Goal: Navigation & Orientation: Find specific page/section

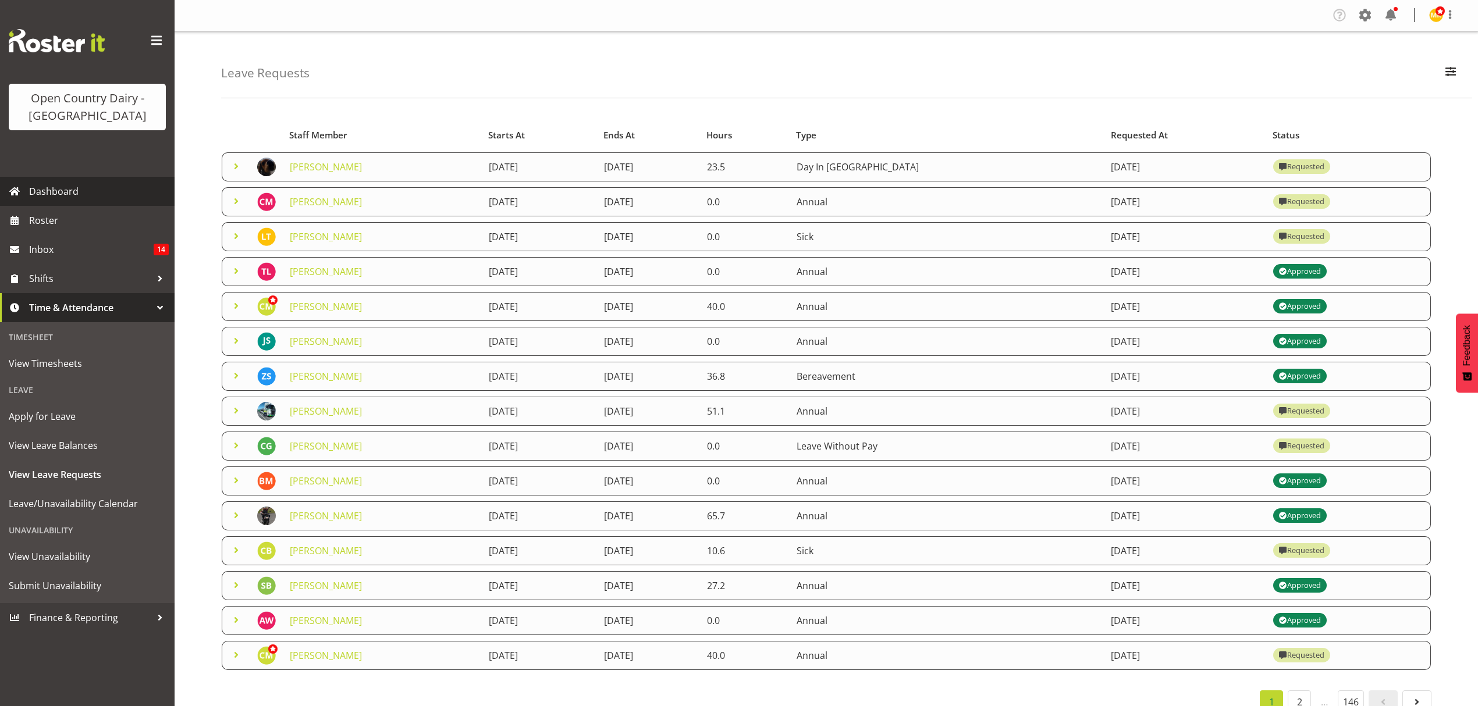
click at [119, 201] on link "Dashboard" at bounding box center [87, 191] width 175 height 29
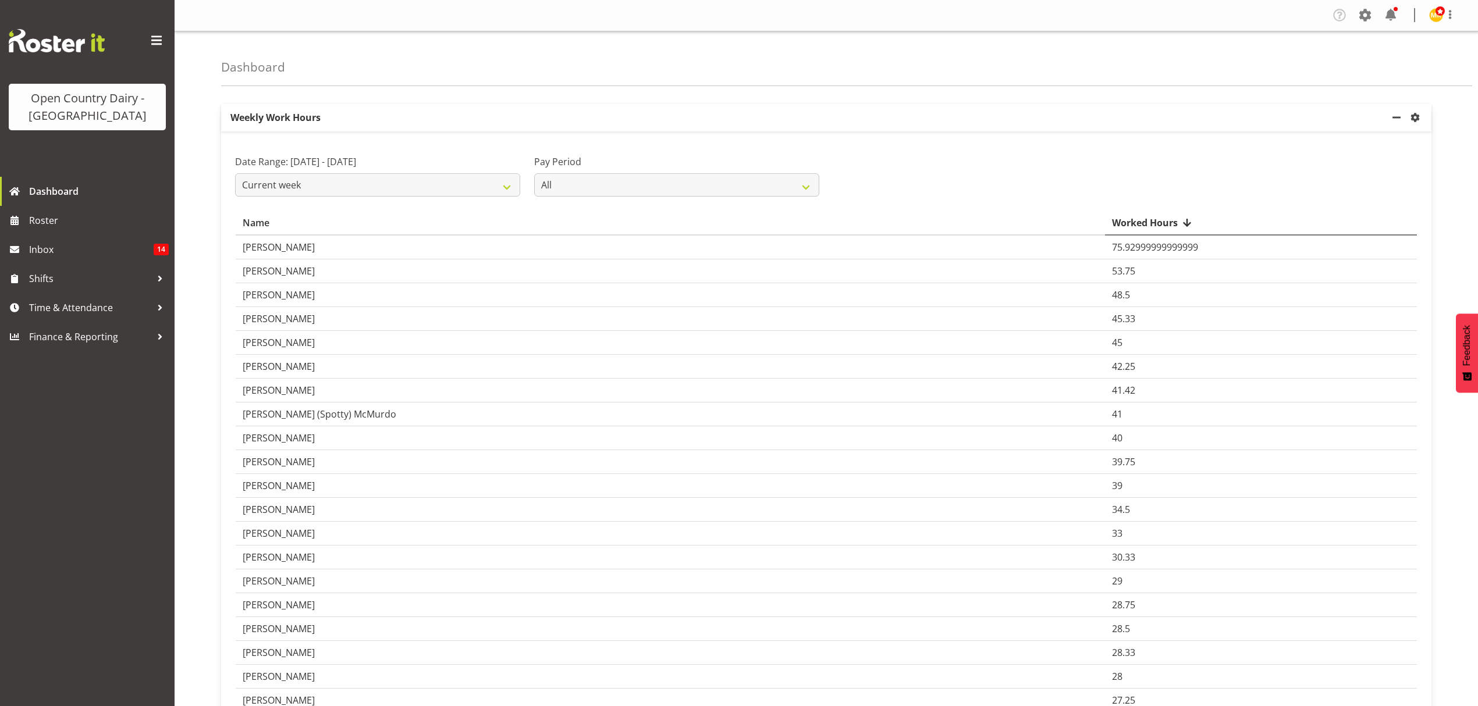
click at [671, 163] on label "Pay Period" at bounding box center [676, 162] width 285 height 14
click at [662, 177] on select "All Fortnightly" at bounding box center [676, 184] width 285 height 23
click at [680, 140] on div "Pay Period All Fortnightly" at bounding box center [676, 170] width 299 height 65
drag, startPoint x: 70, startPoint y: 194, endPoint x: 54, endPoint y: 110, distance: 85.2
click at [70, 194] on span "Dashboard" at bounding box center [99, 191] width 140 height 17
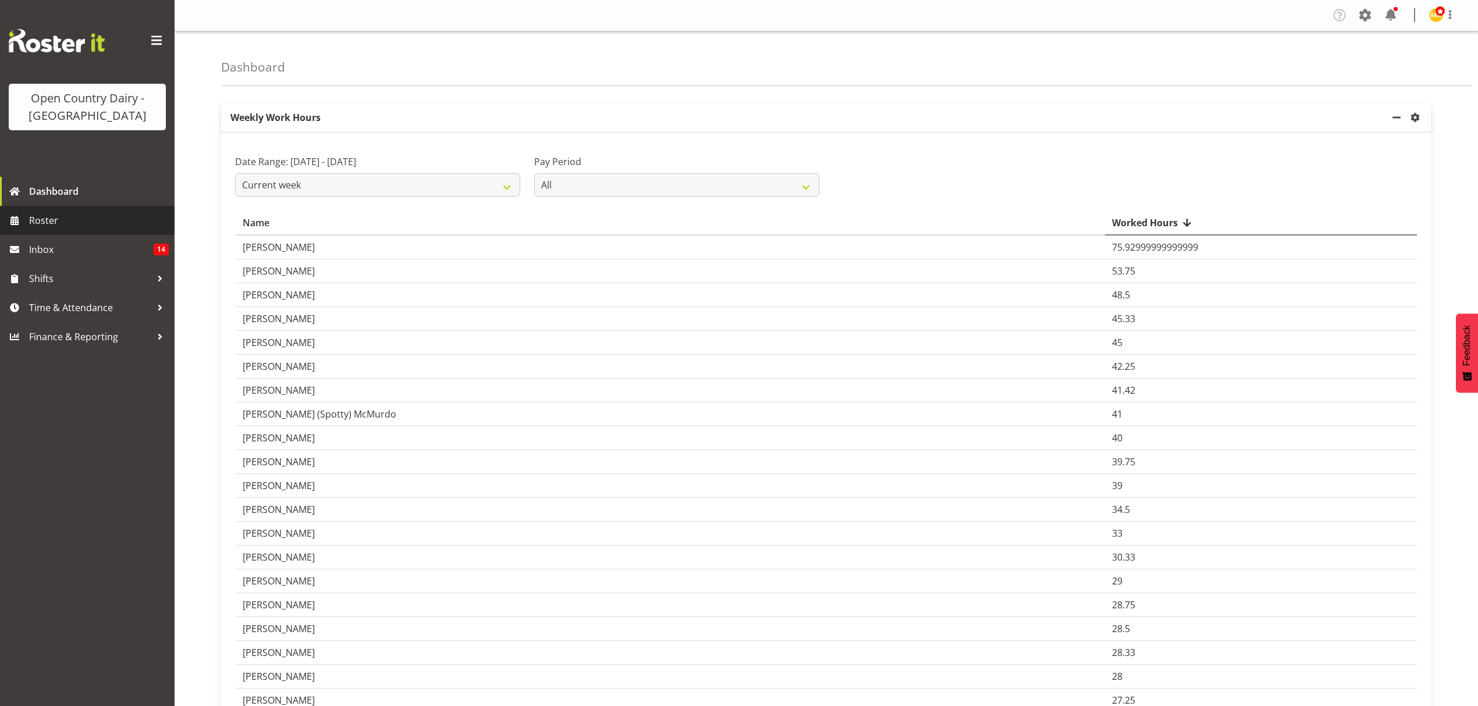
click at [91, 213] on span "Roster" at bounding box center [99, 220] width 140 height 17
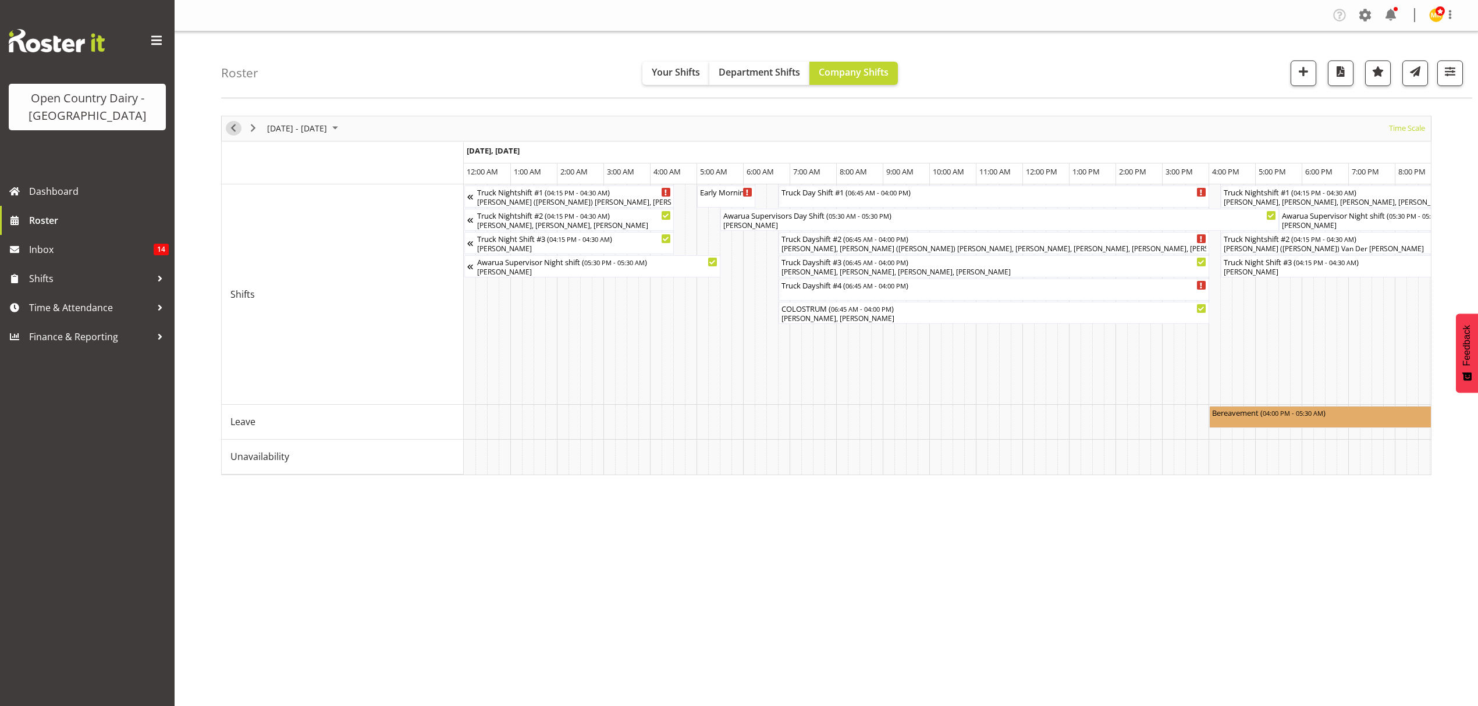
click at [228, 129] on span "Previous" at bounding box center [233, 128] width 14 height 15
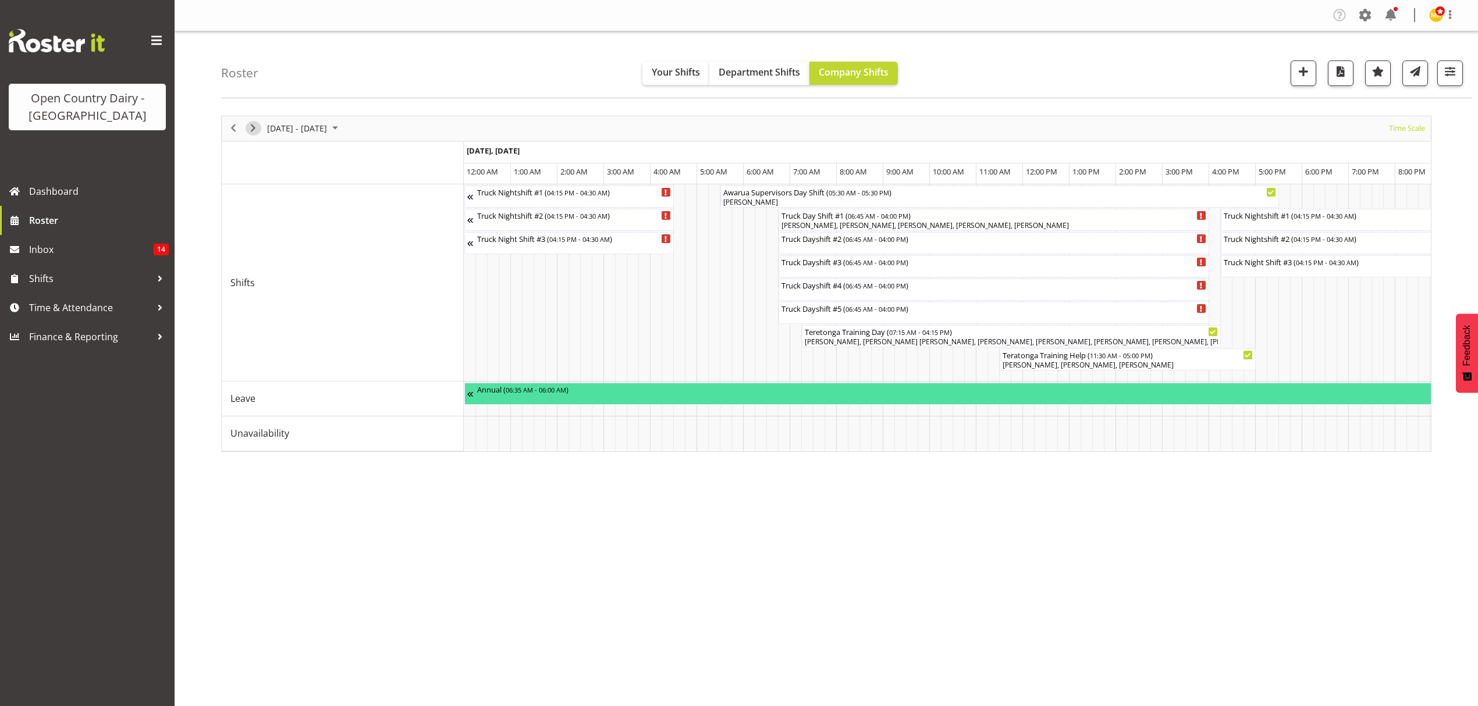
click at [253, 130] on span "Next" at bounding box center [253, 128] width 14 height 15
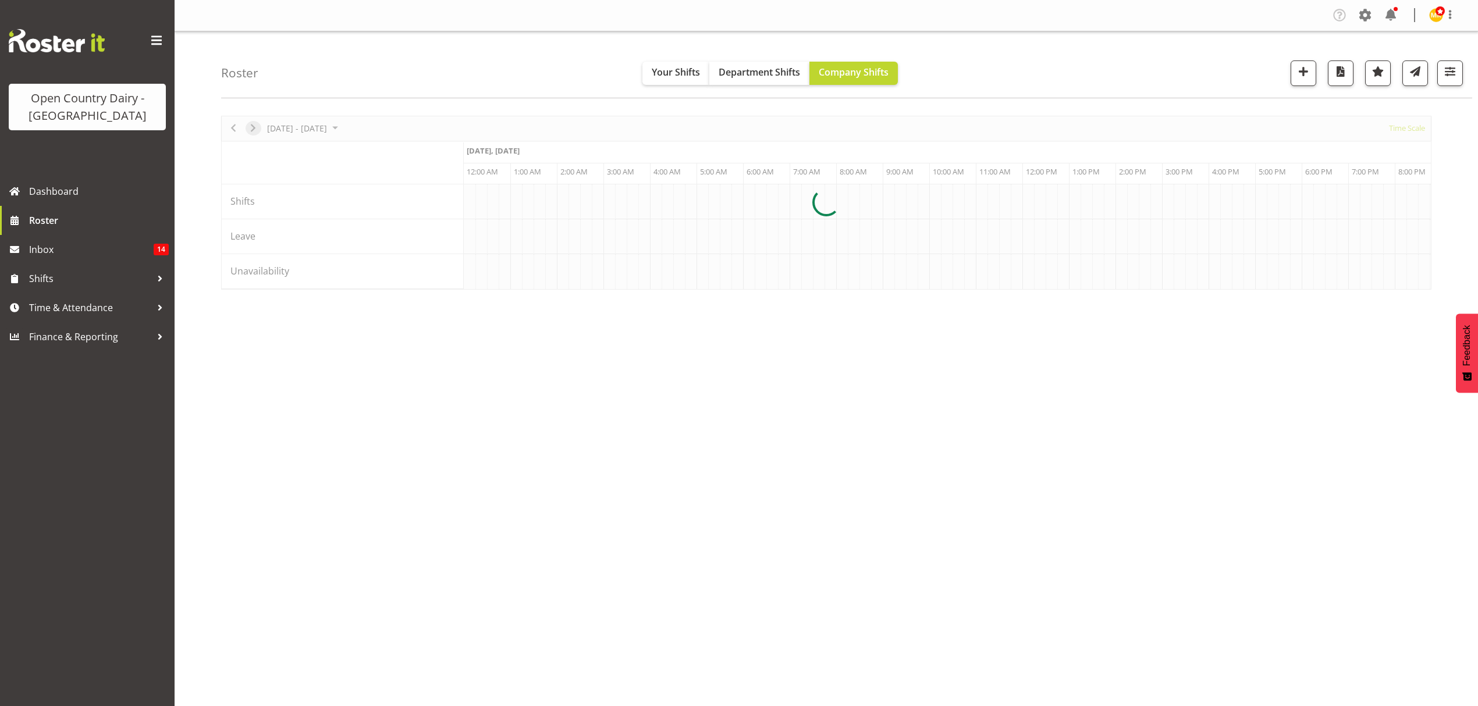
scroll to position [0, 6703]
